Goal: Task Accomplishment & Management: Manage account settings

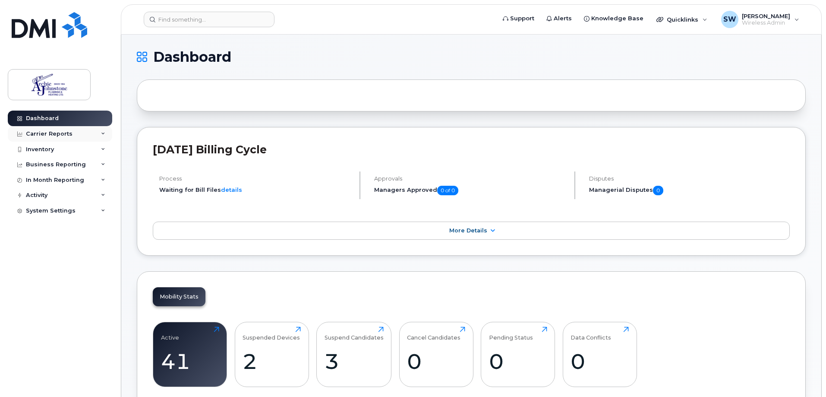
click at [46, 135] on div "Carrier Reports" at bounding box center [49, 133] width 47 height 7
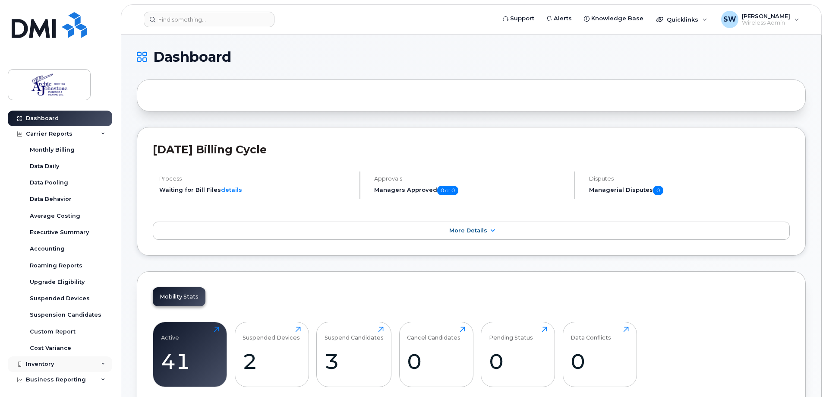
click at [44, 362] on div "Inventory" at bounding box center [40, 363] width 28 height 7
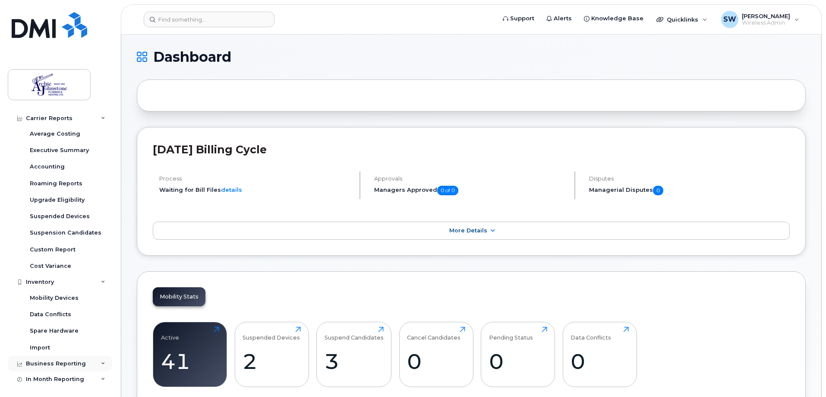
scroll to position [86, 0]
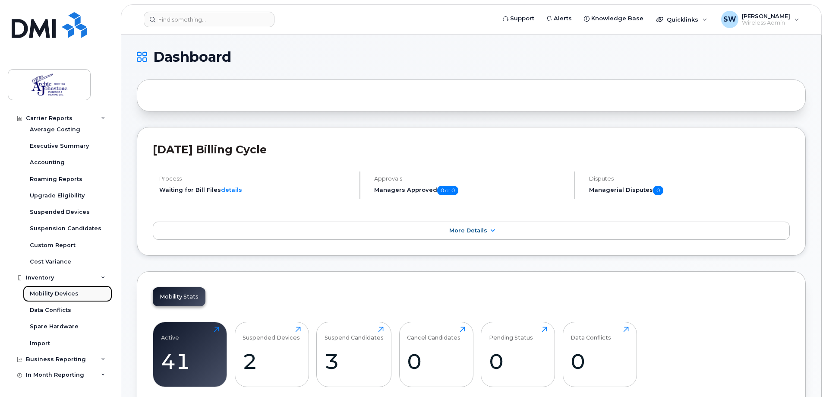
click at [56, 292] on div "Mobility Devices" at bounding box center [54, 294] width 49 height 8
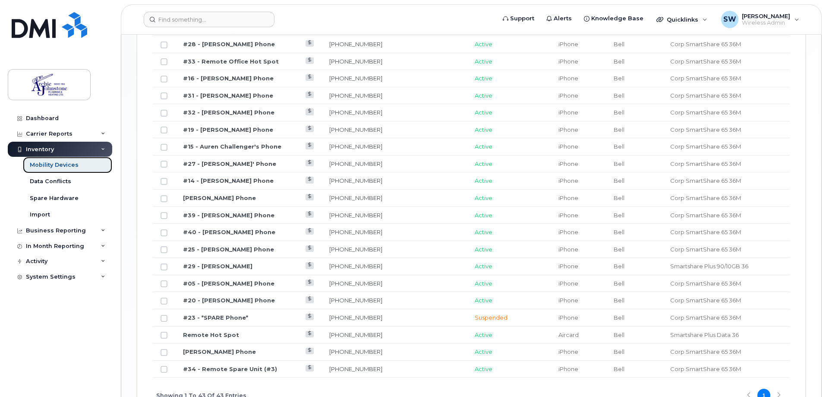
scroll to position [863, 0]
click at [237, 313] on link "#23 - *SPARE Phone*" at bounding box center [215, 316] width 65 height 7
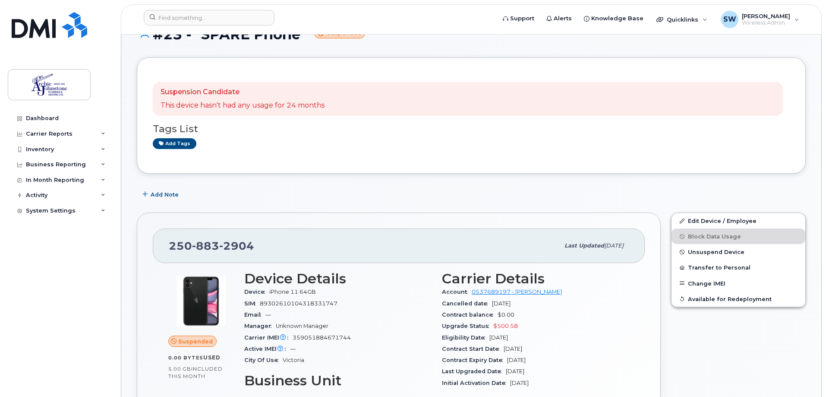
scroll to position [43, 0]
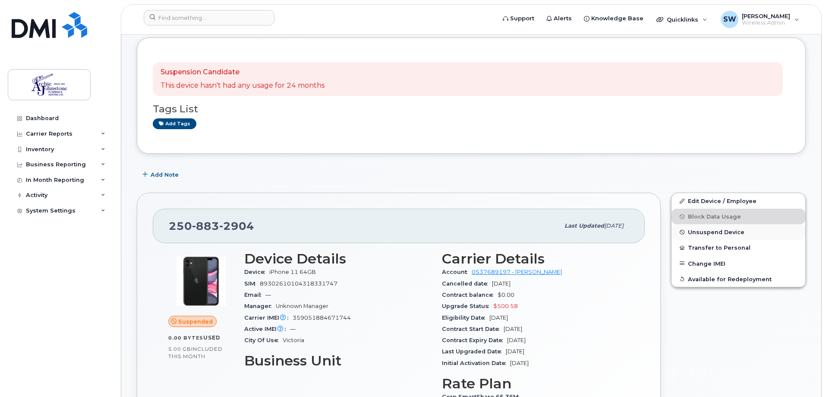
click at [701, 232] on span "Unsuspend Device" at bounding box center [716, 232] width 57 height 6
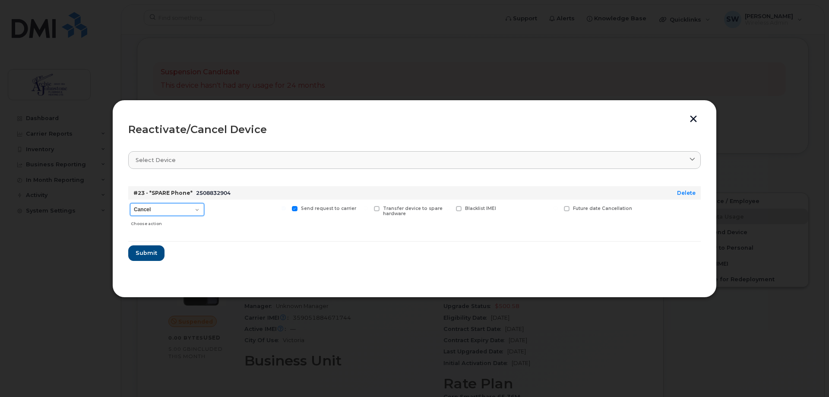
click at [196, 210] on select "Cancel Suspend - Extend Suspension Reactivate" at bounding box center [167, 209] width 74 height 13
select select "[object Object]"
click at [130, 203] on select "Cancel Suspend - Extend Suspension Reactivate" at bounding box center [167, 209] width 74 height 13
click at [149, 256] on span "Submit" at bounding box center [146, 253] width 22 height 8
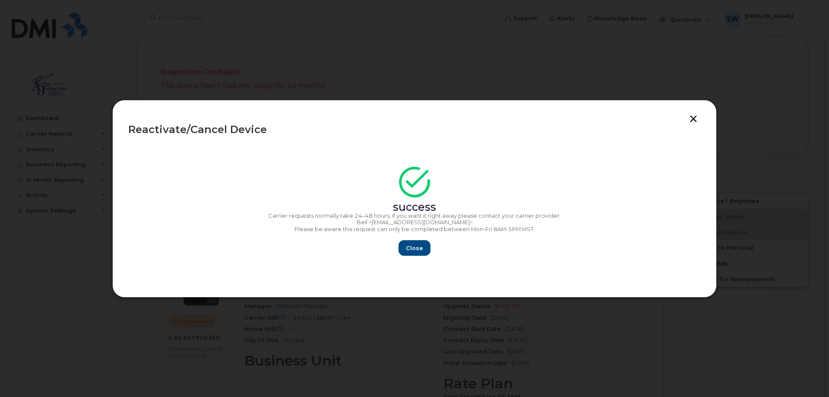
click at [692, 118] on button "button" at bounding box center [693, 119] width 13 height 9
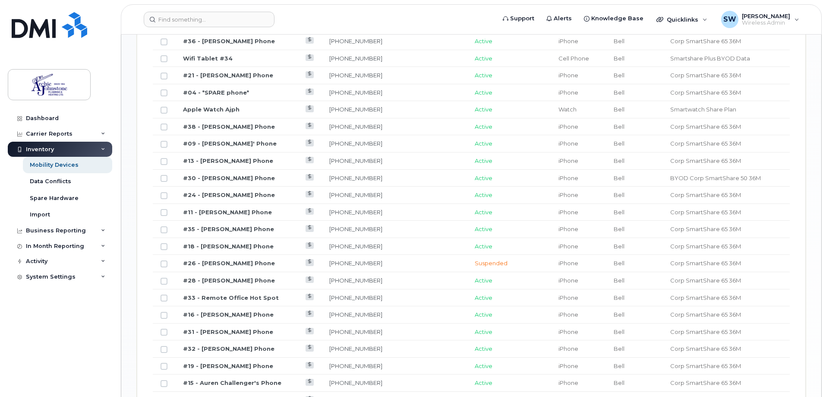
scroll to position [613, 0]
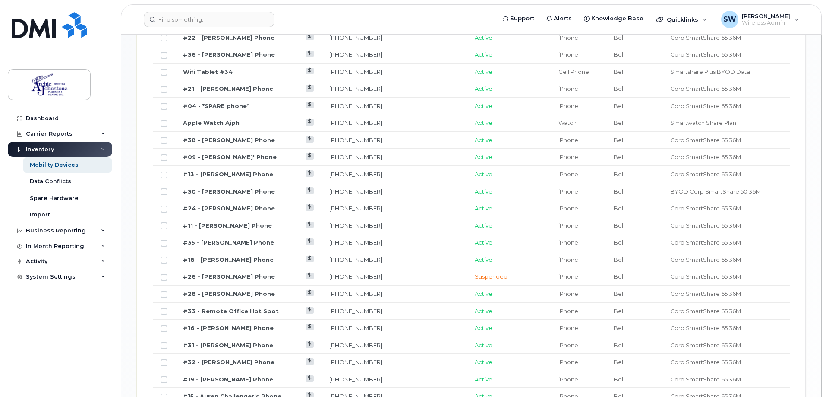
click at [277, 270] on td "#26 - [PERSON_NAME] Phone" at bounding box center [248, 276] width 146 height 17
click at [245, 273] on link "#26 - [PERSON_NAME] Phone" at bounding box center [229, 276] width 92 height 7
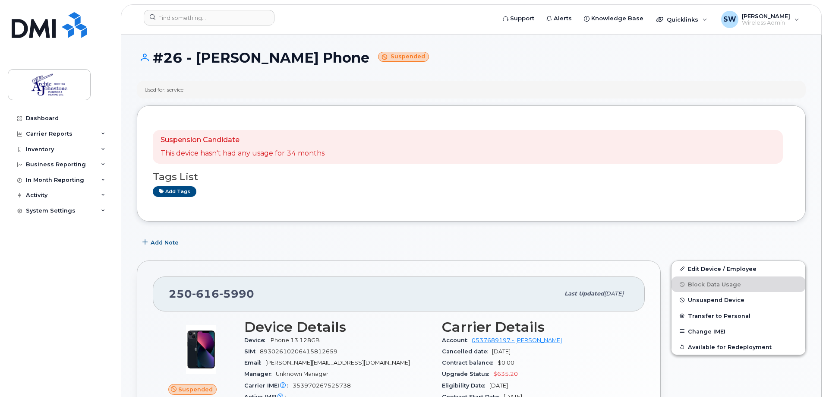
scroll to position [86, 0]
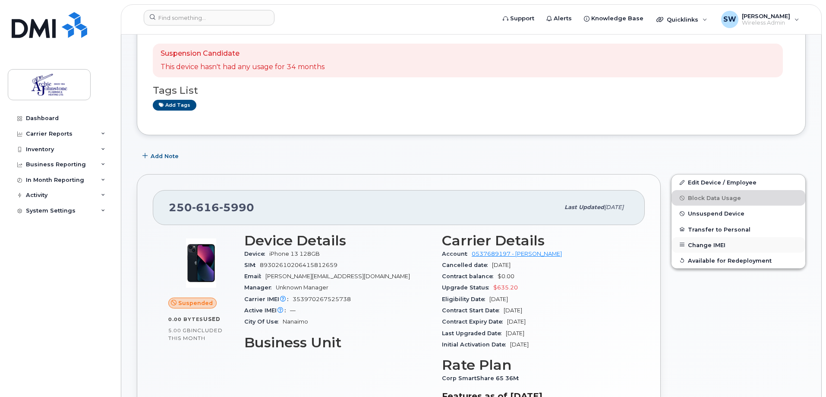
click at [691, 243] on button "Change IMEI" at bounding box center [739, 245] width 134 height 16
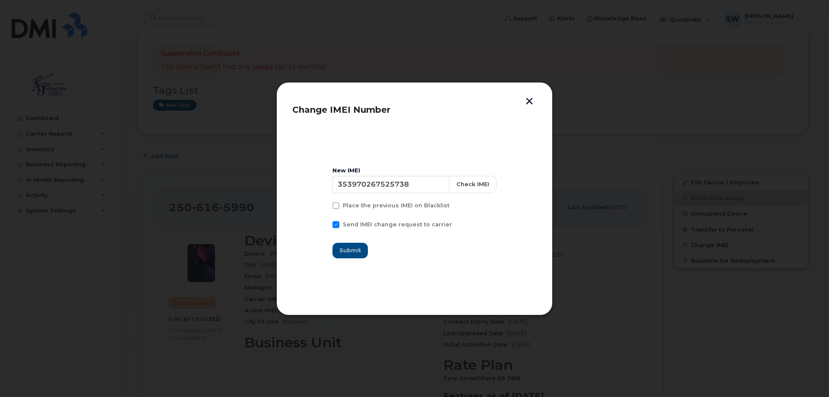
click at [530, 103] on button "button" at bounding box center [529, 102] width 13 height 9
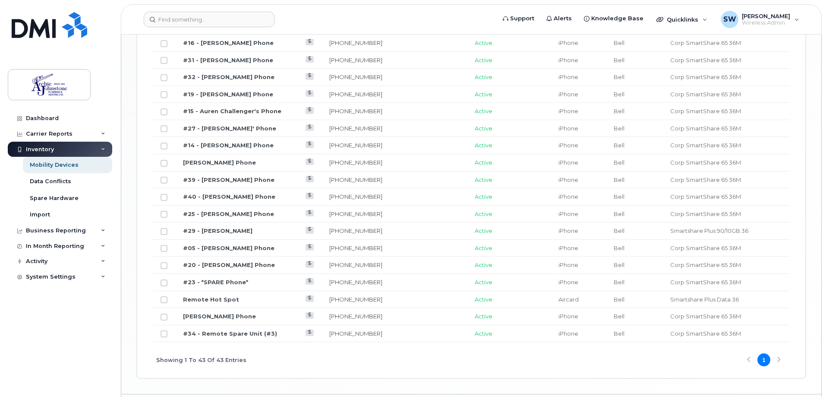
scroll to position [907, 0]
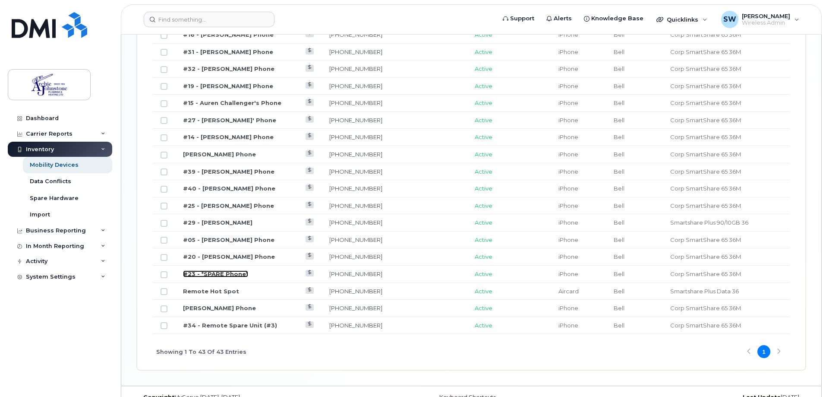
click at [204, 270] on link "#23 - *SPARE Phone*" at bounding box center [215, 273] width 65 height 7
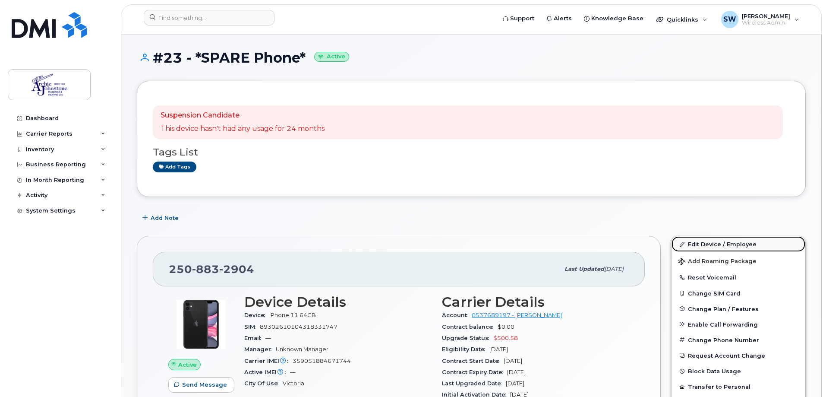
click at [689, 246] on link "Edit Device / Employee" at bounding box center [739, 244] width 134 height 16
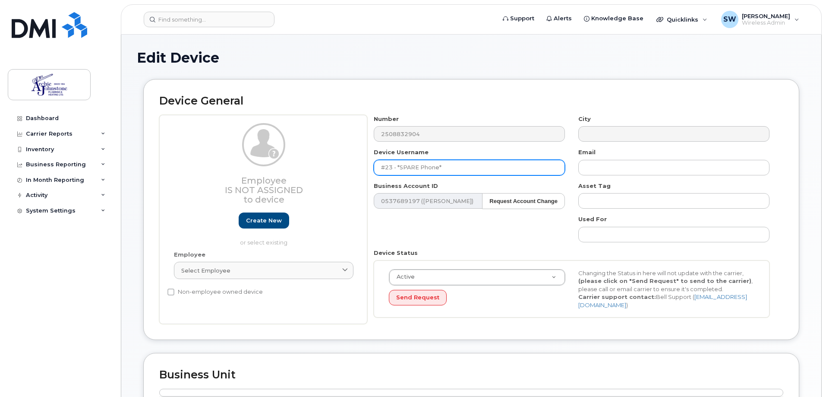
click at [447, 161] on input "#23 - *SPARE Phone*" at bounding box center [469, 168] width 191 height 16
drag, startPoint x: 450, startPoint y: 165, endPoint x: 399, endPoint y: 166, distance: 50.9
click at [399, 166] on input "#23 - *SPARE Phone*" at bounding box center [469, 168] width 191 height 16
click at [435, 168] on input "#23 - Roland" at bounding box center [469, 168] width 191 height 16
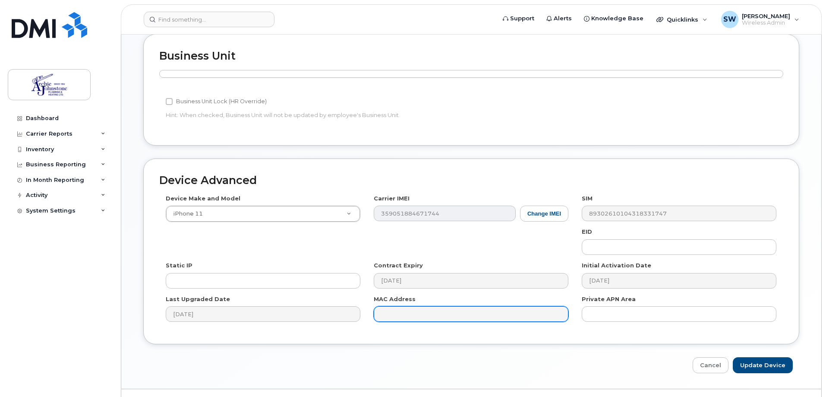
scroll to position [335, 0]
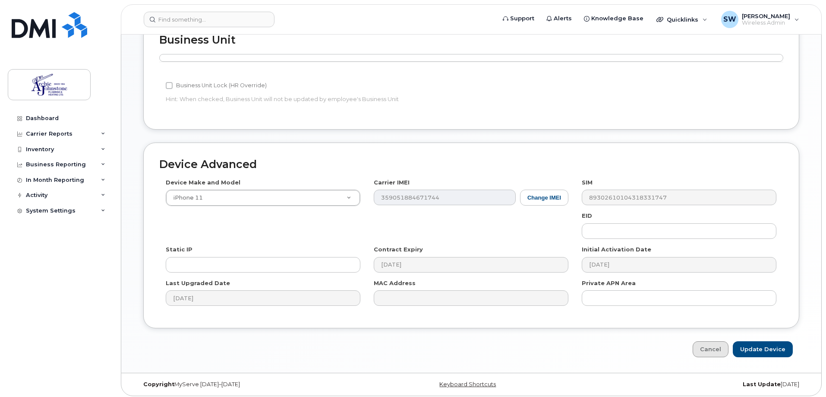
type input "#23 - Roland Meilleur"
drag, startPoint x: 712, startPoint y: 345, endPoint x: 708, endPoint y: 342, distance: 5.3
click at [711, 344] on link "Cancel" at bounding box center [711, 349] width 36 height 16
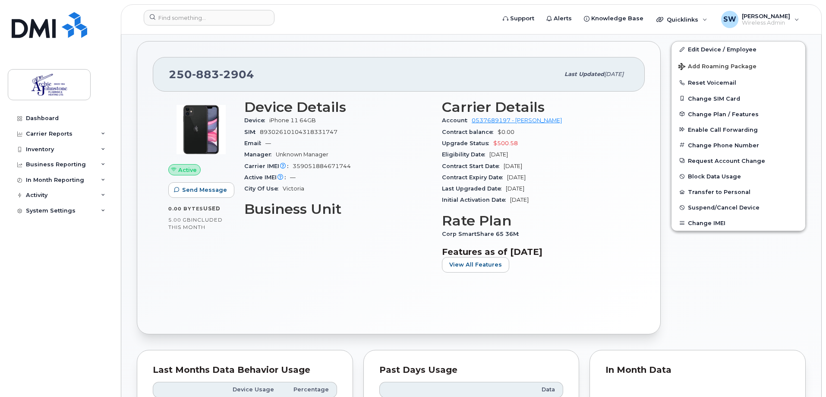
scroll to position [130, 0]
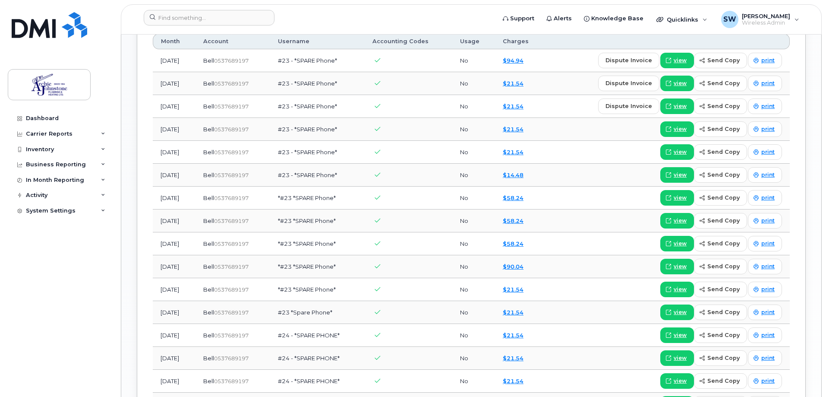
scroll to position [777, 0]
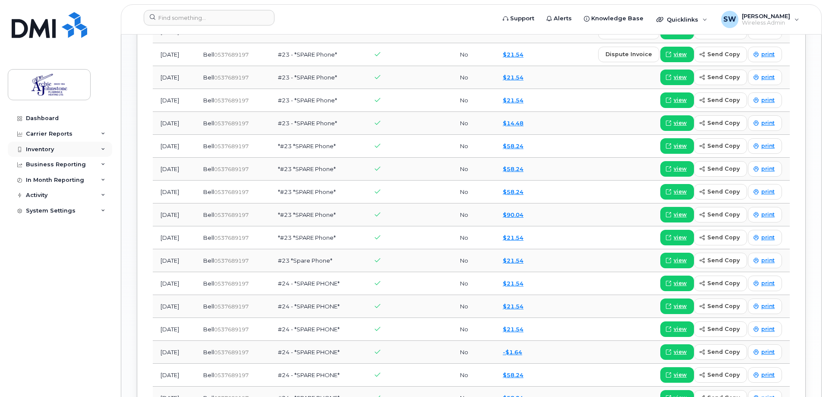
click at [42, 147] on div "Inventory" at bounding box center [40, 149] width 28 height 7
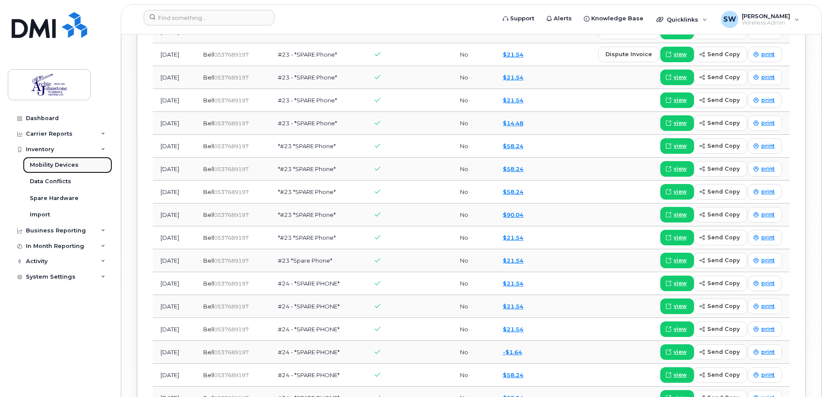
click at [45, 167] on div "Mobility Devices" at bounding box center [54, 165] width 49 height 8
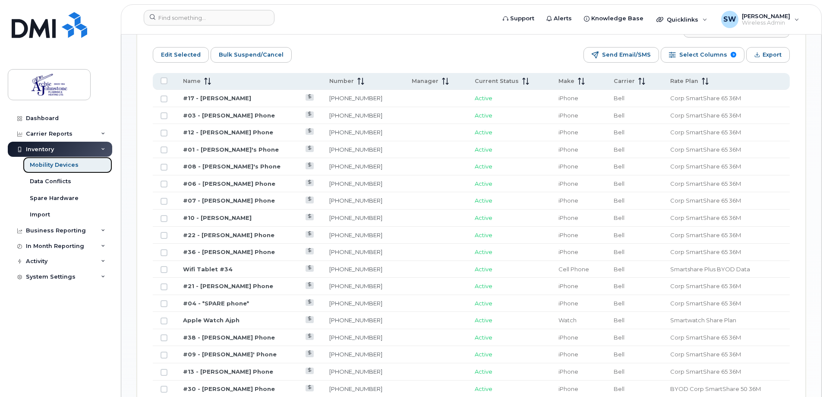
scroll to position [518, 0]
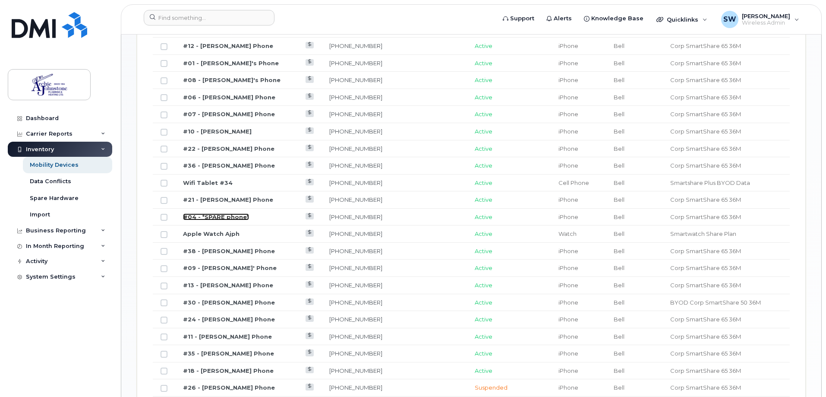
click at [227, 213] on link "#04 - *SPARE phone*" at bounding box center [216, 216] width 66 height 7
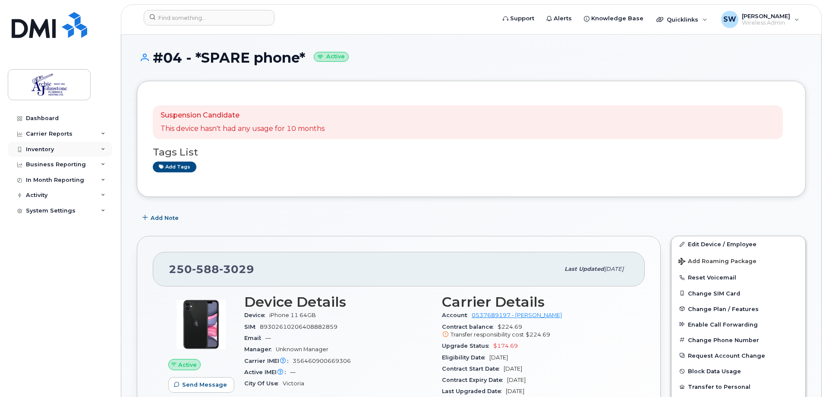
click at [50, 145] on div "Inventory" at bounding box center [60, 150] width 104 height 16
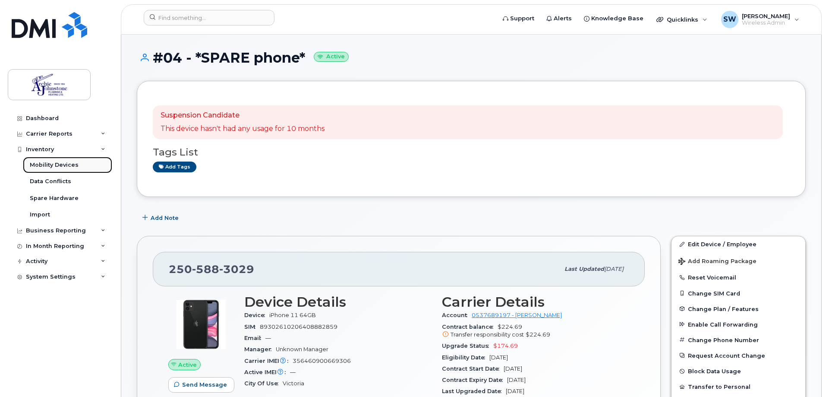
click at [48, 163] on div "Mobility Devices" at bounding box center [54, 165] width 49 height 8
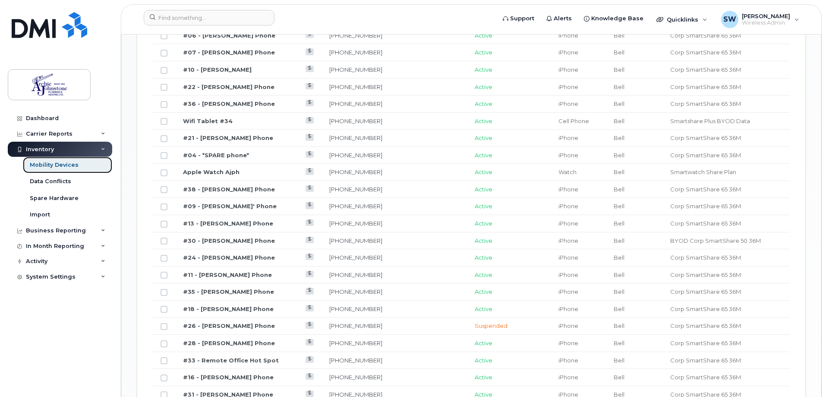
scroll to position [543, 0]
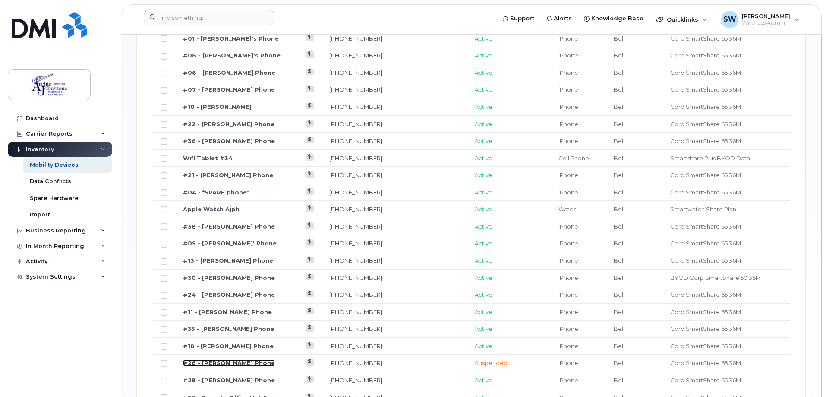
click at [191, 359] on link "#26 - [PERSON_NAME] Phone" at bounding box center [229, 362] width 92 height 7
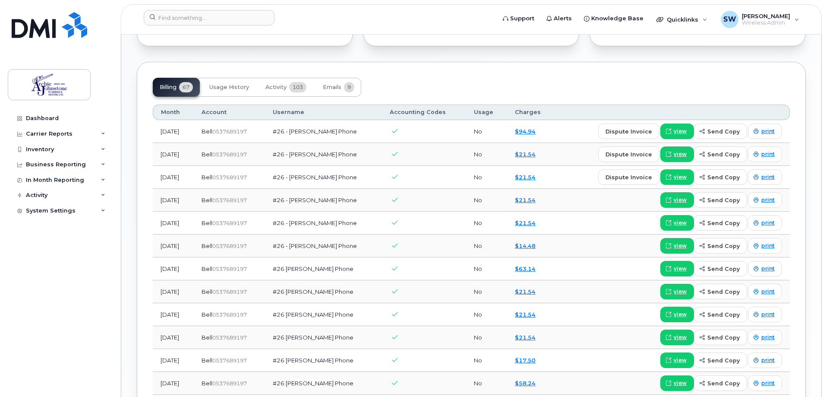
scroll to position [691, 0]
click at [534, 131] on link "$94.94" at bounding box center [525, 130] width 21 height 7
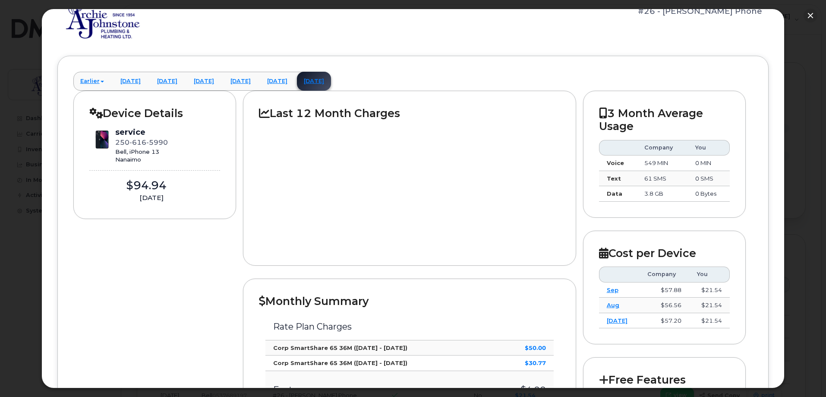
scroll to position [13, 0]
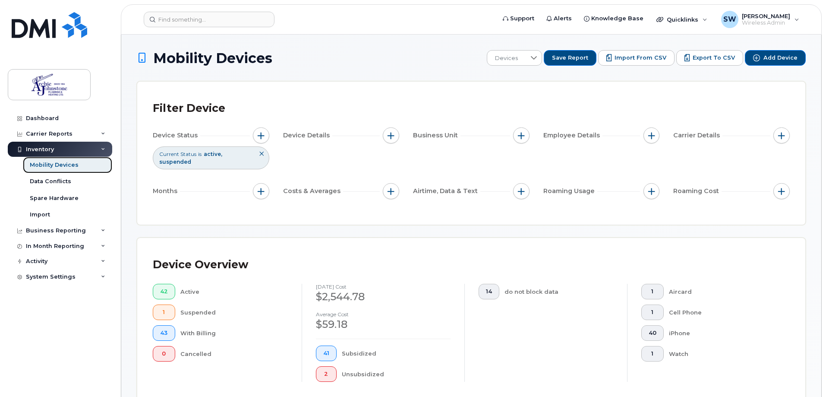
click at [51, 166] on div "Mobility Devices" at bounding box center [54, 165] width 49 height 8
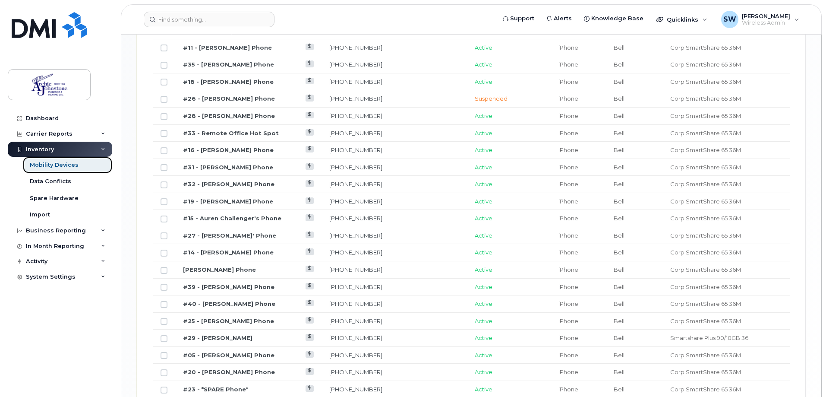
scroll to position [700, 0]
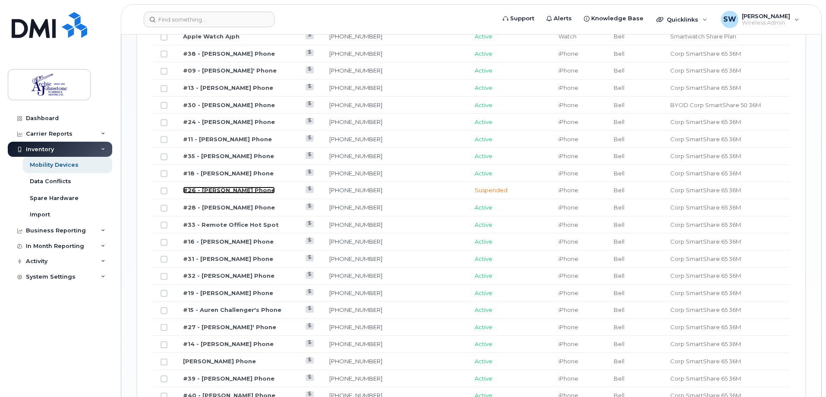
click at [253, 186] on link "#26 - [PERSON_NAME] Phone" at bounding box center [229, 189] width 92 height 7
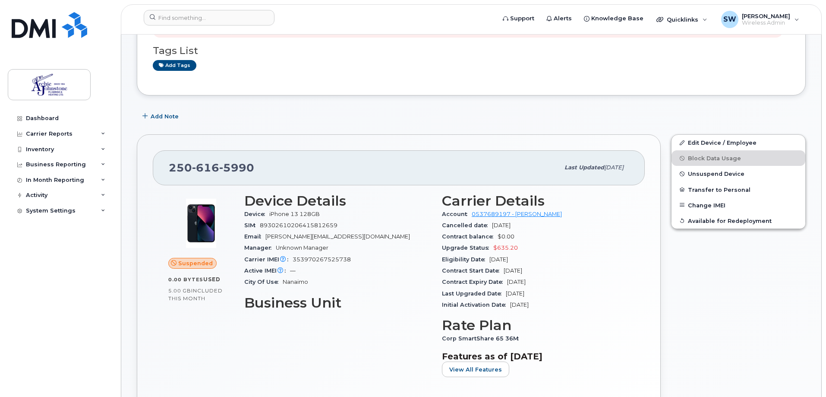
scroll to position [130, 0]
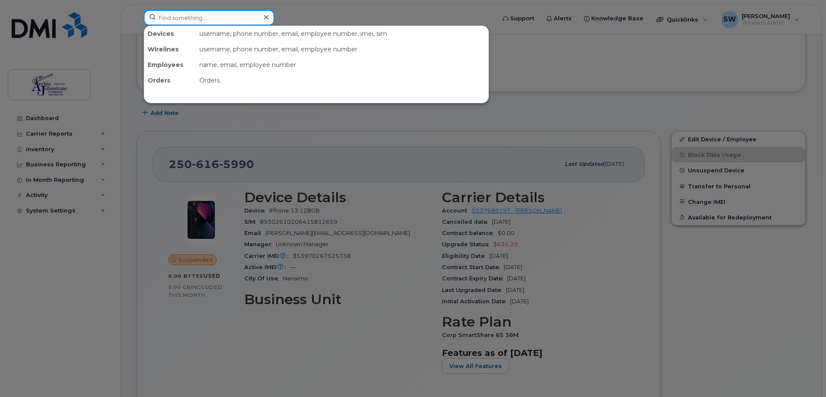
click at [224, 18] on input at bounding box center [209, 18] width 131 height 16
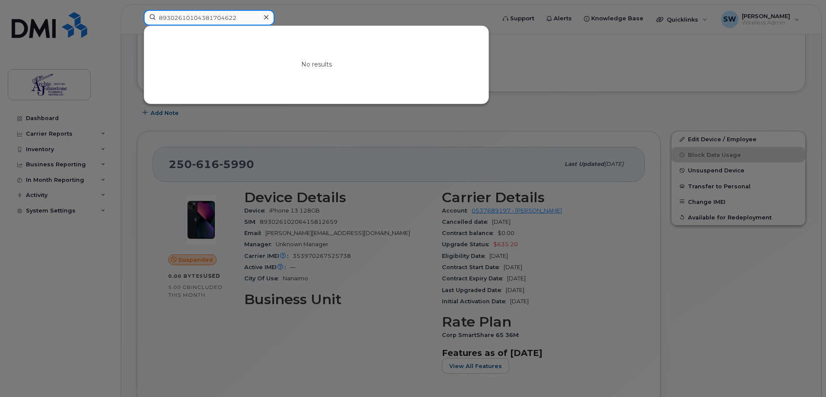
type input "89302610104381704622"
click at [265, 17] on icon at bounding box center [266, 17] width 4 height 7
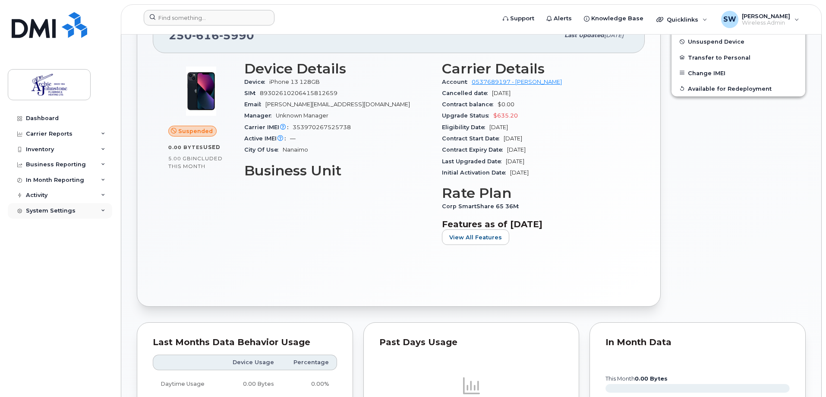
scroll to position [173, 0]
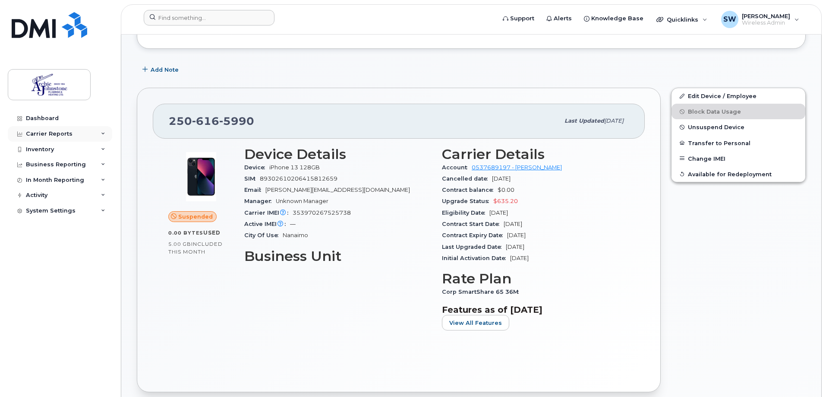
click at [42, 131] on div "Carrier Reports" at bounding box center [49, 133] width 47 height 7
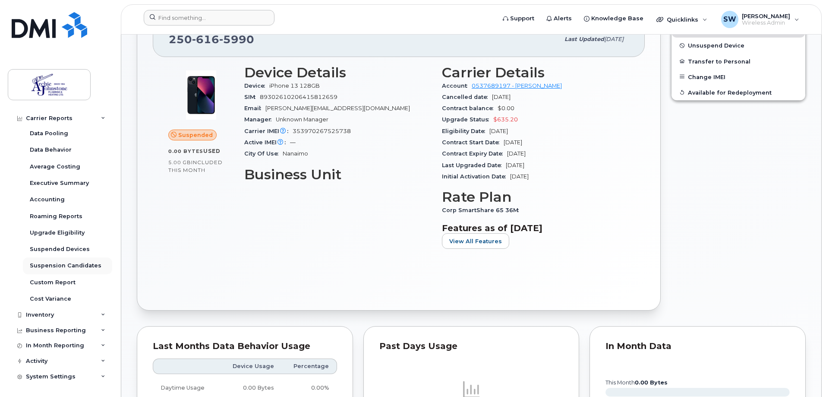
scroll to position [259, 0]
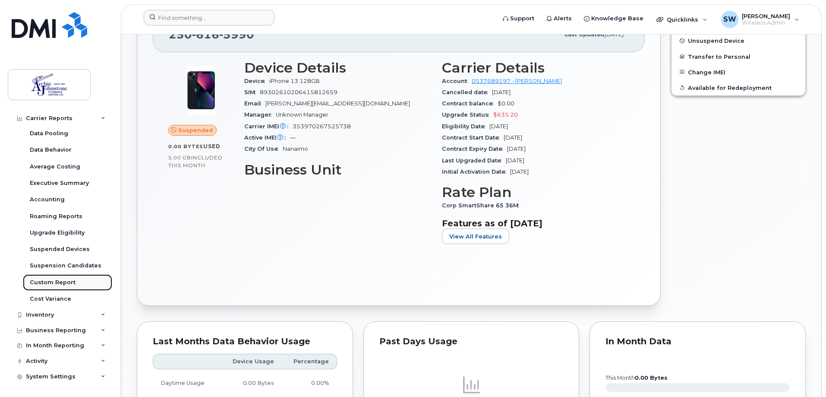
click at [63, 278] on div "Custom Report" at bounding box center [53, 282] width 46 height 8
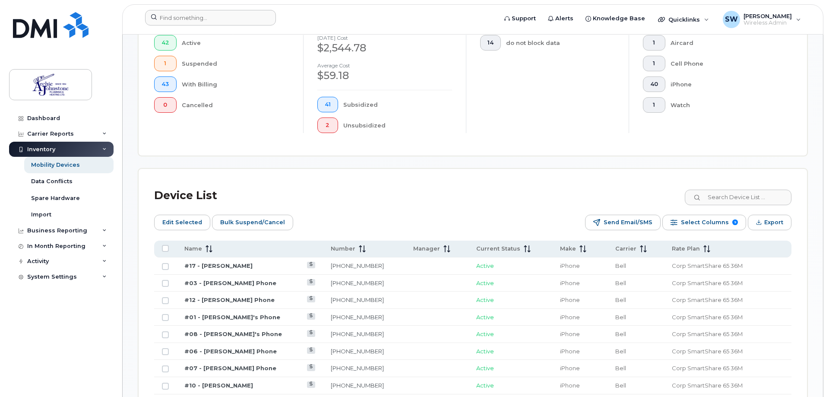
scroll to position [389, 0]
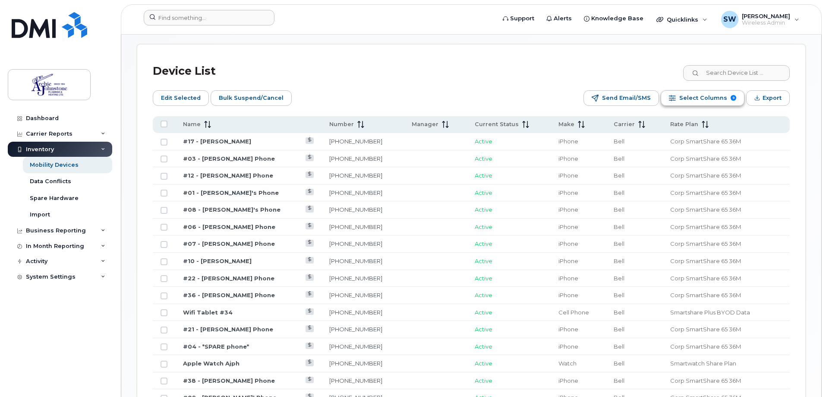
click at [711, 92] on span "Select Columns" at bounding box center [703, 98] width 48 height 13
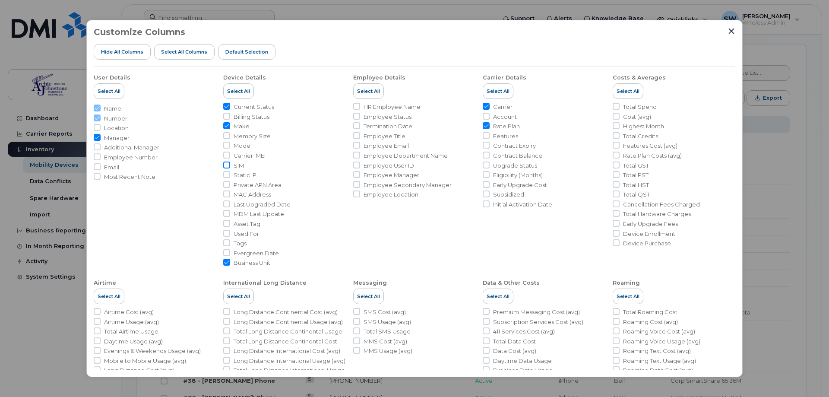
click at [225, 165] on input "SIM" at bounding box center [226, 164] width 7 height 7
checkbox input "true"
click at [98, 138] on input "Manager" at bounding box center [97, 137] width 7 height 7
checkbox input "false"
click at [227, 263] on input "Business Unit" at bounding box center [226, 262] width 7 height 7
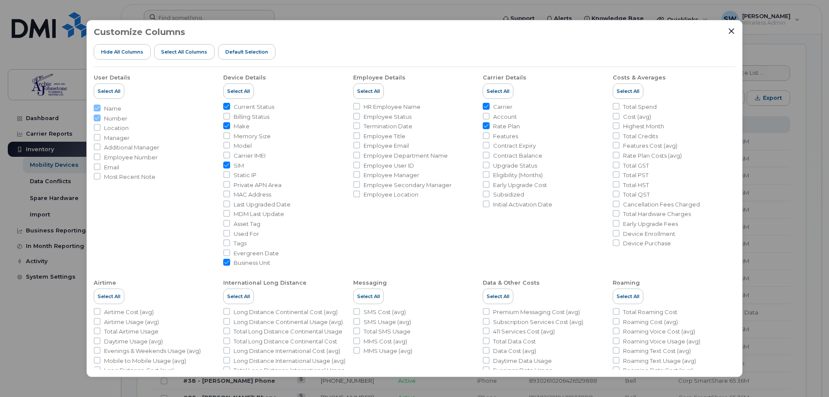
checkbox input "false"
click at [225, 126] on input "Make" at bounding box center [226, 125] width 7 height 7
checkbox input "false"
click at [484, 104] on input "Carrier" at bounding box center [486, 106] width 7 height 7
checkbox input "false"
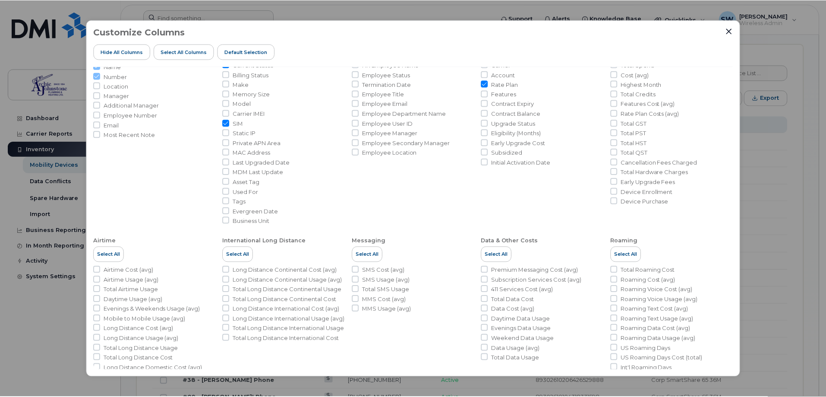
scroll to position [41, 0]
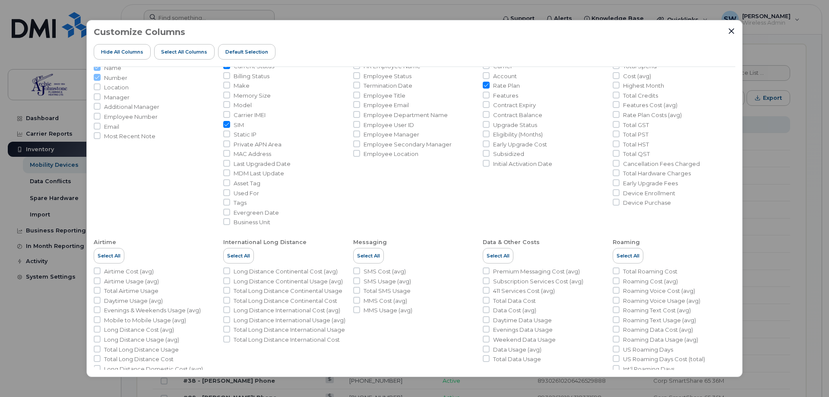
click at [727, 33] on div at bounding box center [731, 31] width 8 height 8
click at [731, 32] on icon "Close" at bounding box center [731, 31] width 7 height 7
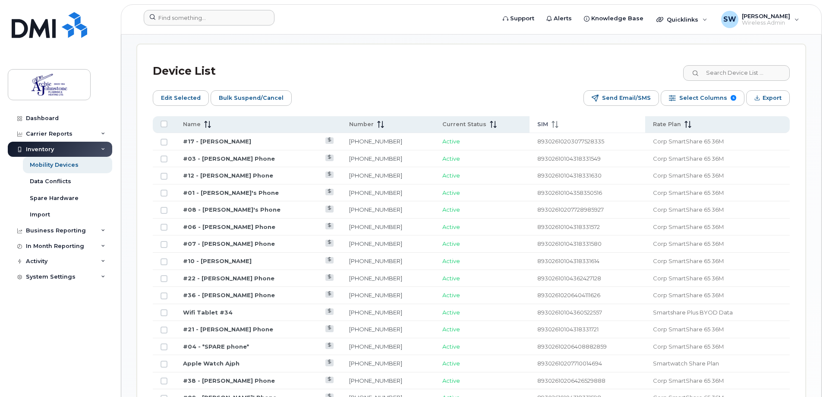
click at [552, 121] on icon at bounding box center [555, 124] width 7 height 7
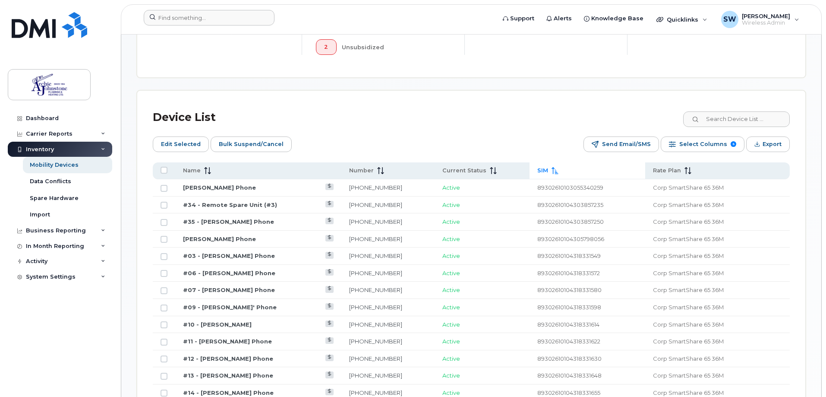
scroll to position [370, 0]
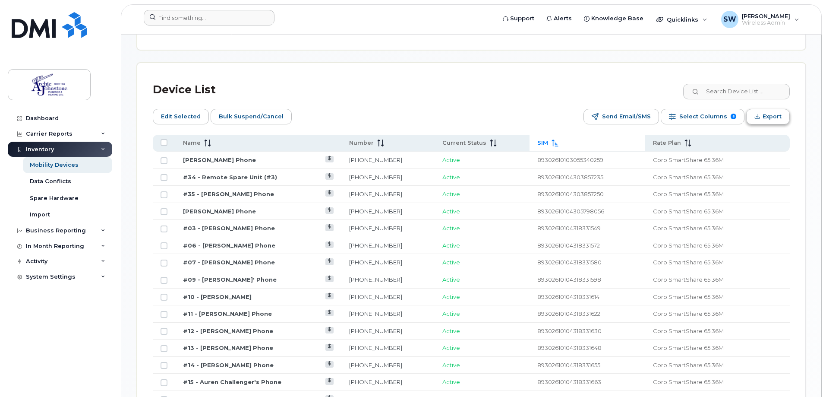
click at [756, 114] on icon "Export" at bounding box center [758, 117] width 6 height 6
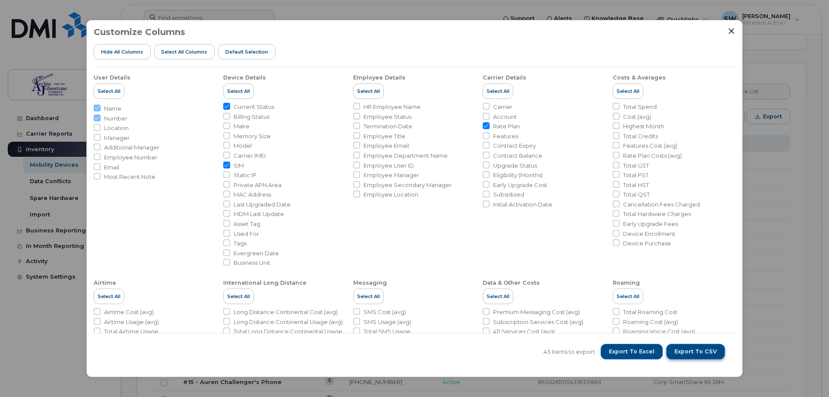
click at [686, 354] on span "Export to CSV" at bounding box center [695, 351] width 42 height 8
click at [736, 33] on div "Customize Columns Hide All Columns Select all Columns Default Selection User De…" at bounding box center [414, 198] width 656 height 357
click at [731, 28] on icon "Close" at bounding box center [731, 31] width 7 height 7
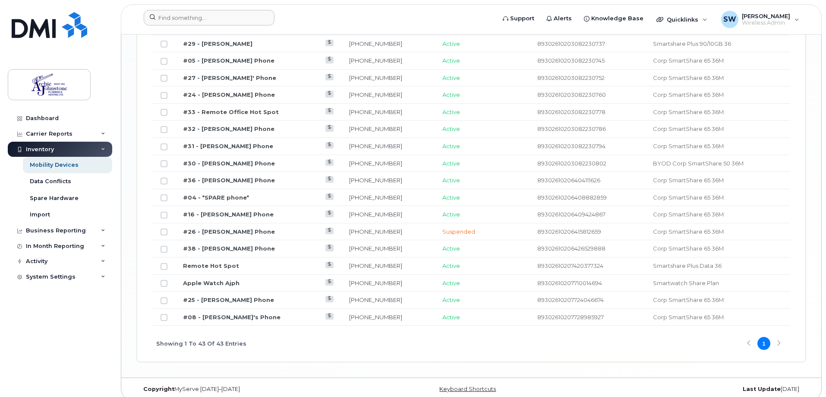
scroll to position [931, 0]
click at [216, 227] on link "#26 - [PERSON_NAME] Phone" at bounding box center [229, 230] width 92 height 7
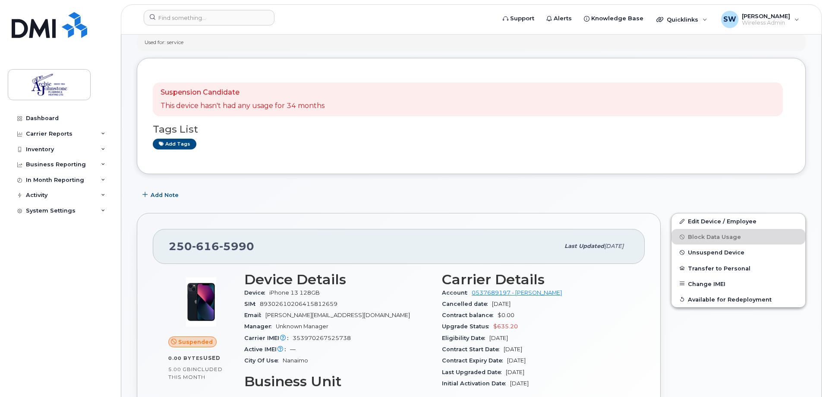
scroll to position [43, 0]
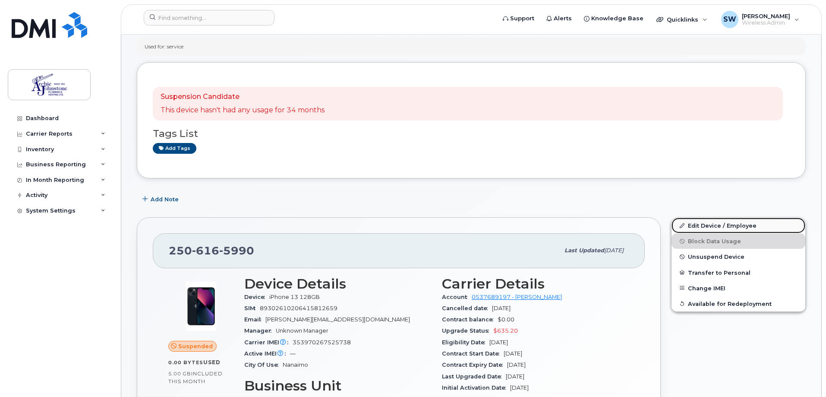
click at [704, 232] on link "Edit Device / Employee" at bounding box center [739, 226] width 134 height 16
